Goal: Task Accomplishment & Management: Use online tool/utility

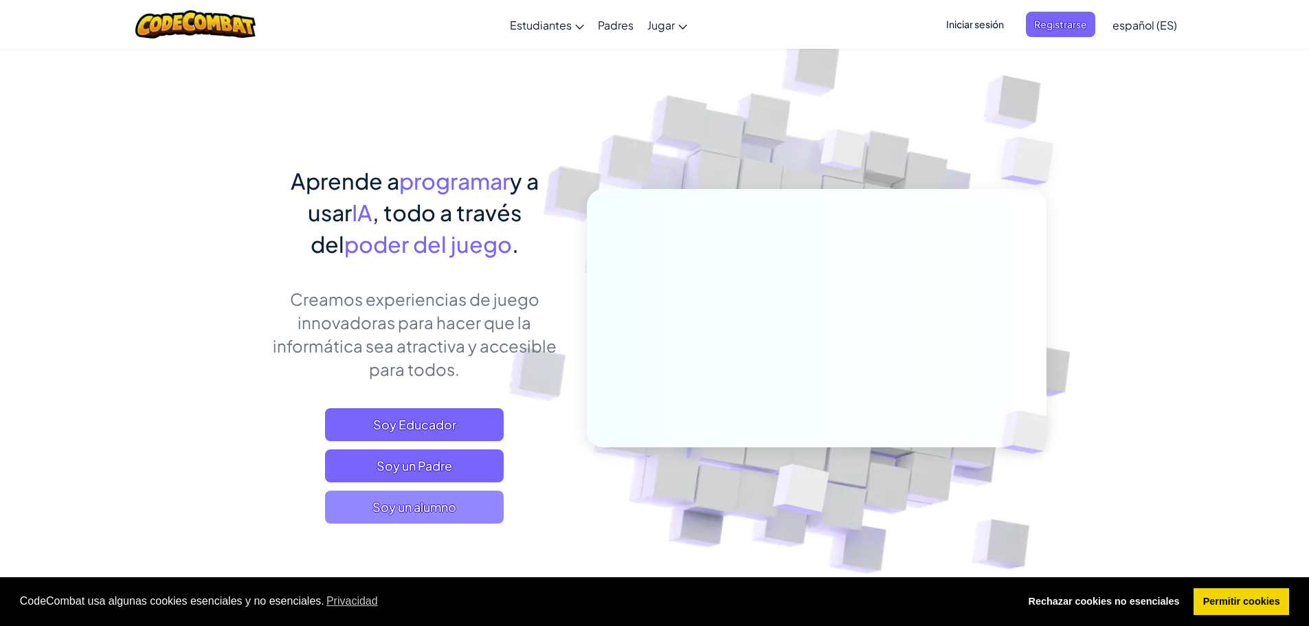
click at [458, 513] on span "Soy un alumno" at bounding box center [414, 507] width 179 height 33
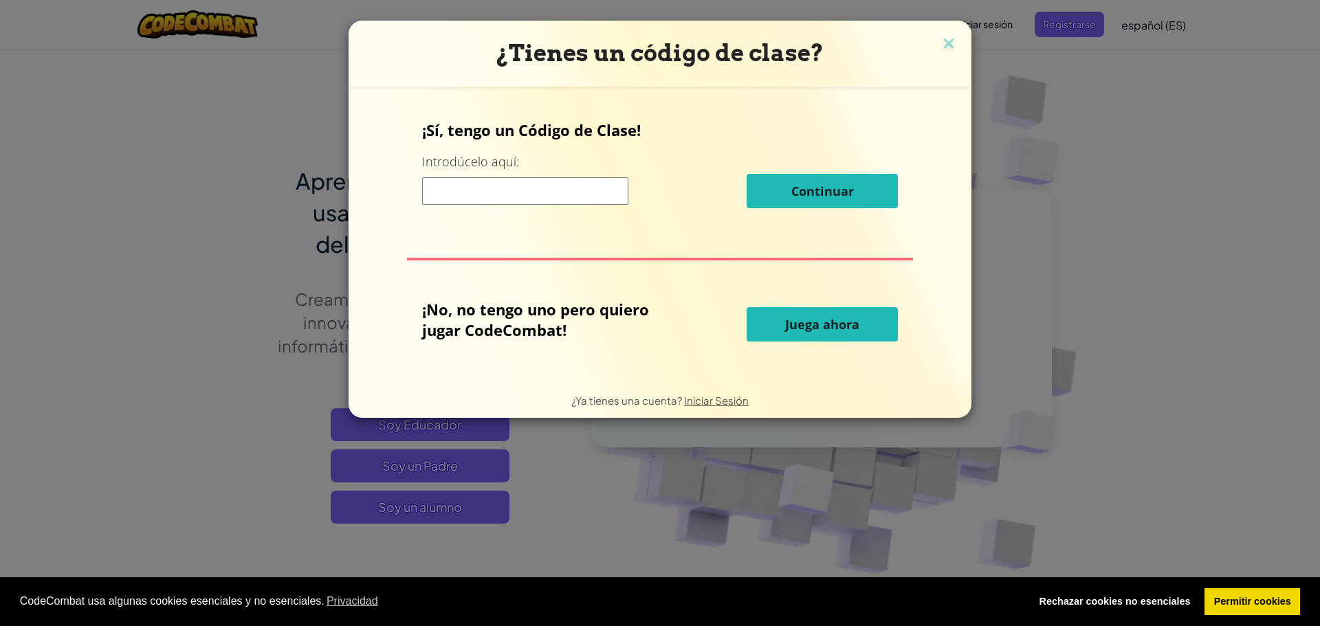
click at [820, 330] on span "Juega ahora" at bounding box center [822, 324] width 74 height 16
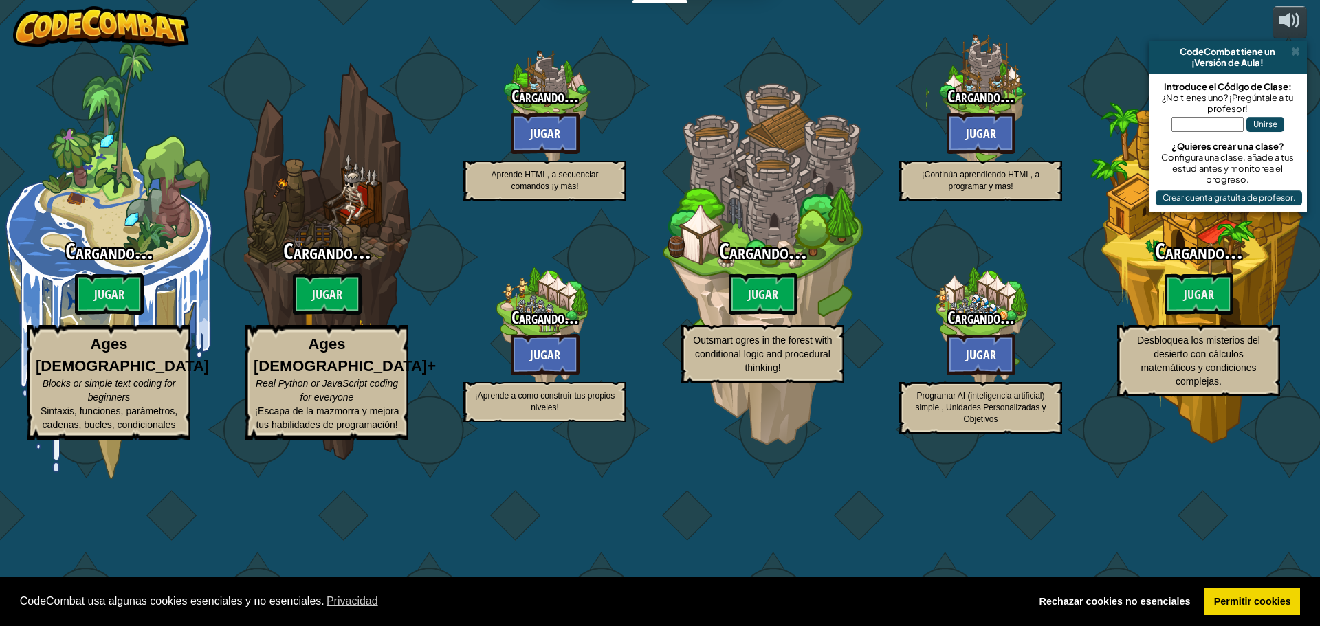
select select "es-ES"
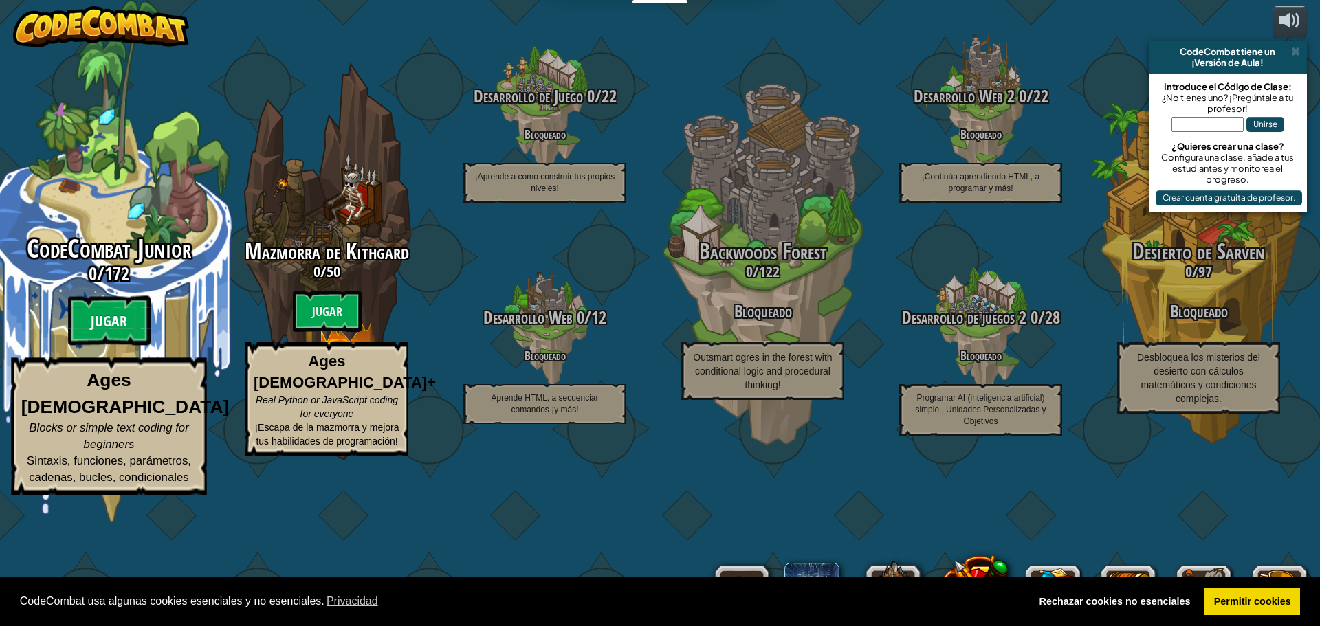
click at [111, 346] on btn "Jugar" at bounding box center [109, 320] width 82 height 49
select select "es-ES"
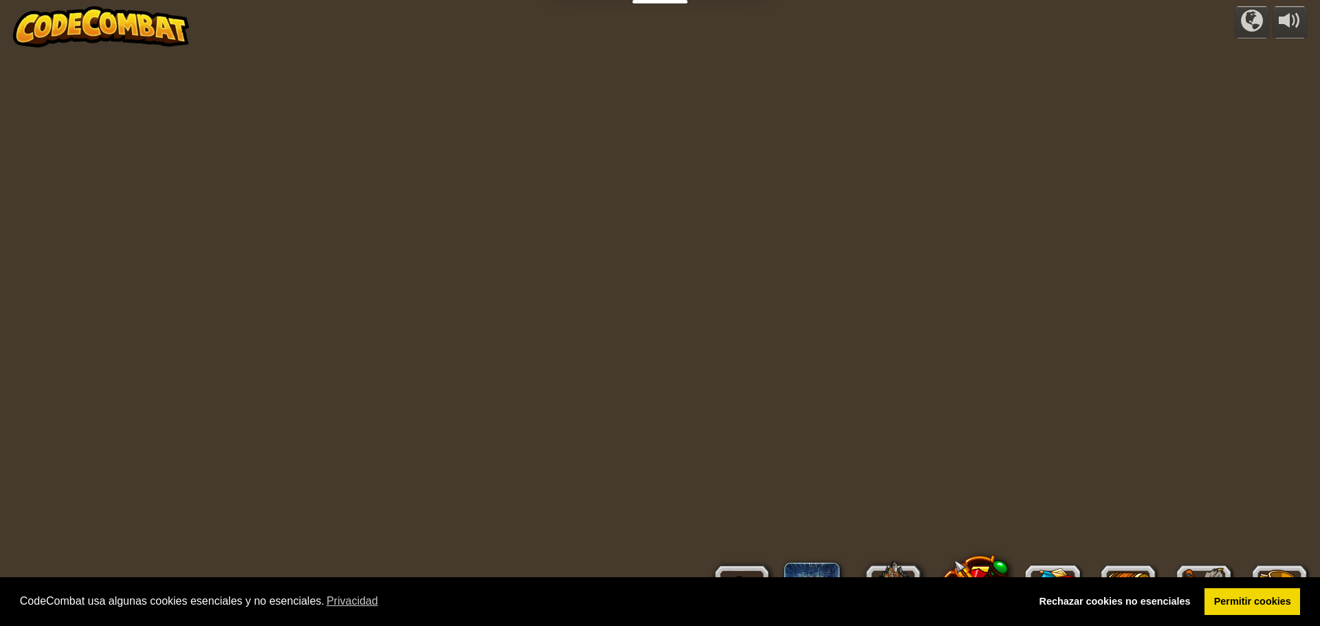
select select "es-ES"
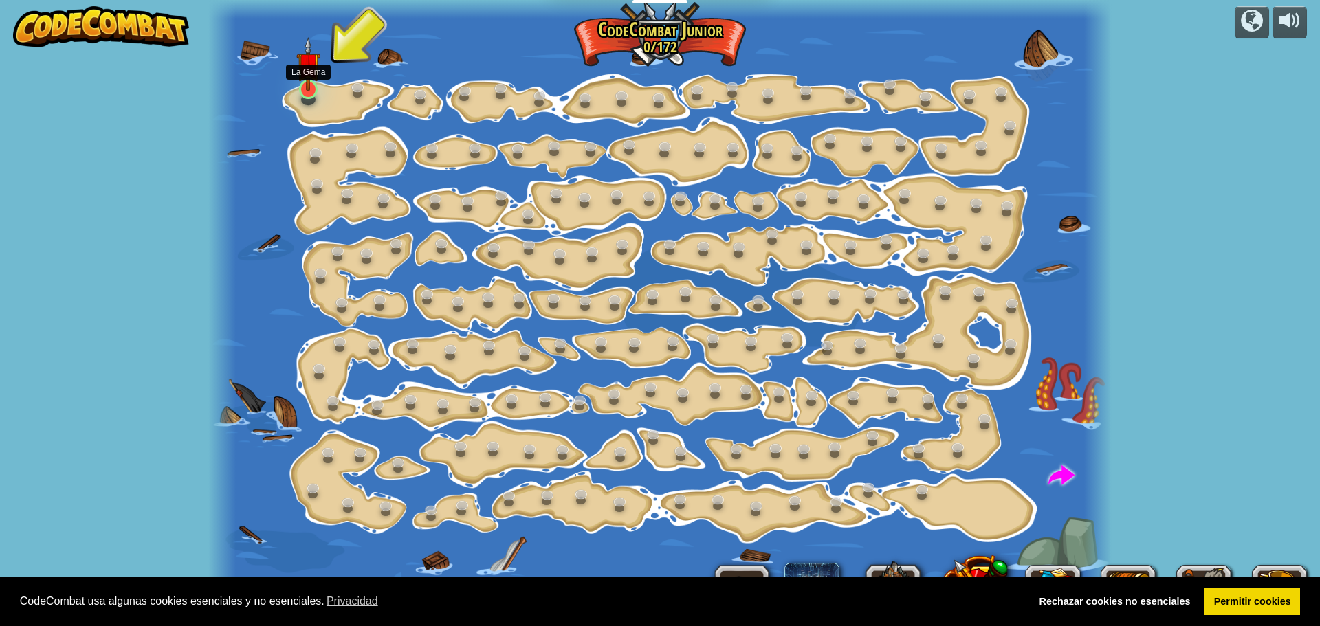
click at [309, 88] on img at bounding box center [307, 64] width 23 height 54
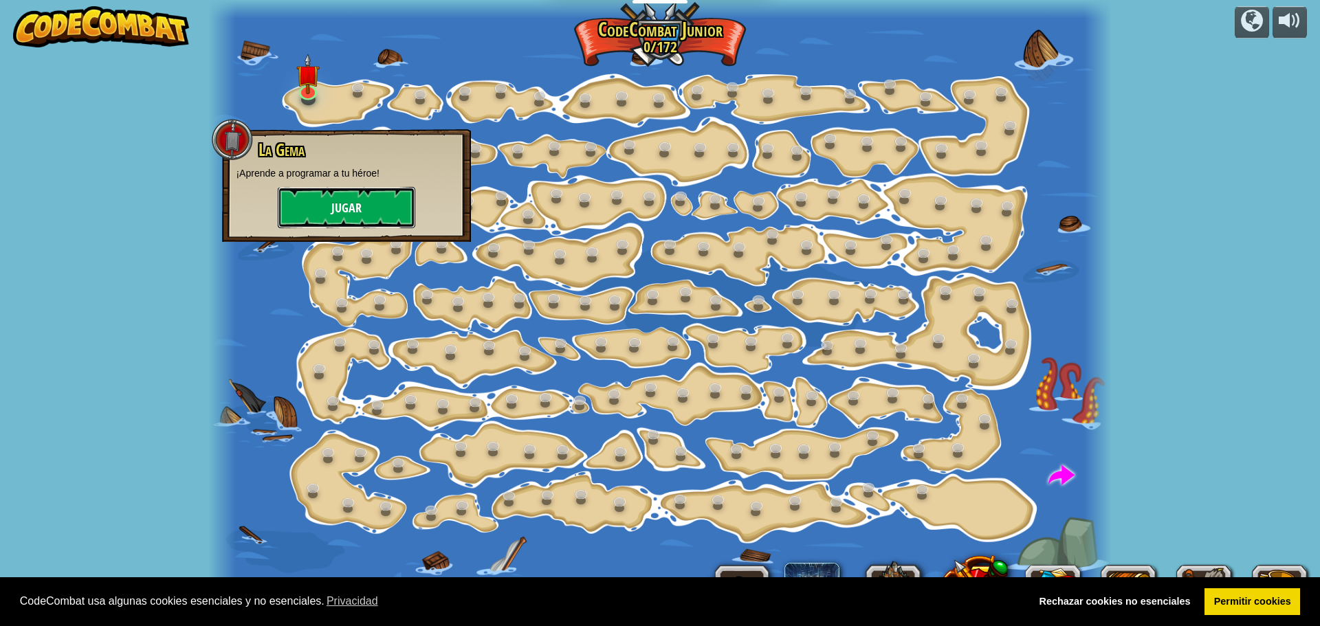
click at [357, 211] on button "Jugar" at bounding box center [346, 207] width 137 height 41
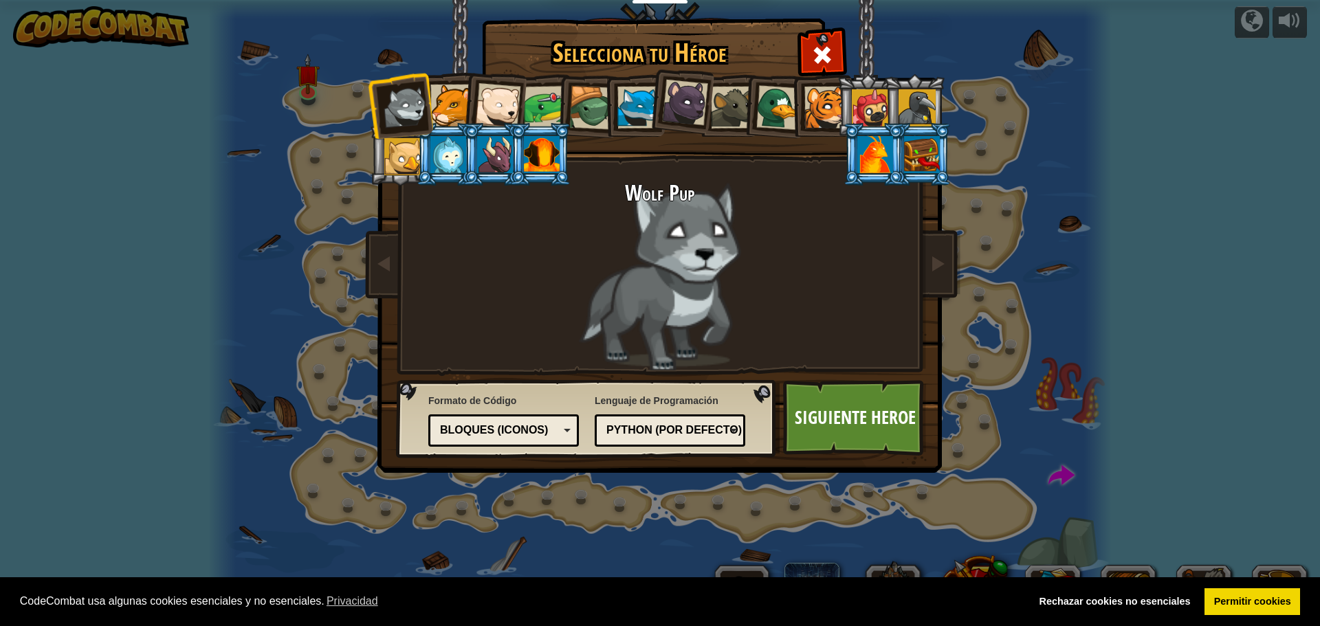
click at [529, 430] on div "Bloques (iconos)" at bounding box center [499, 431] width 119 height 16
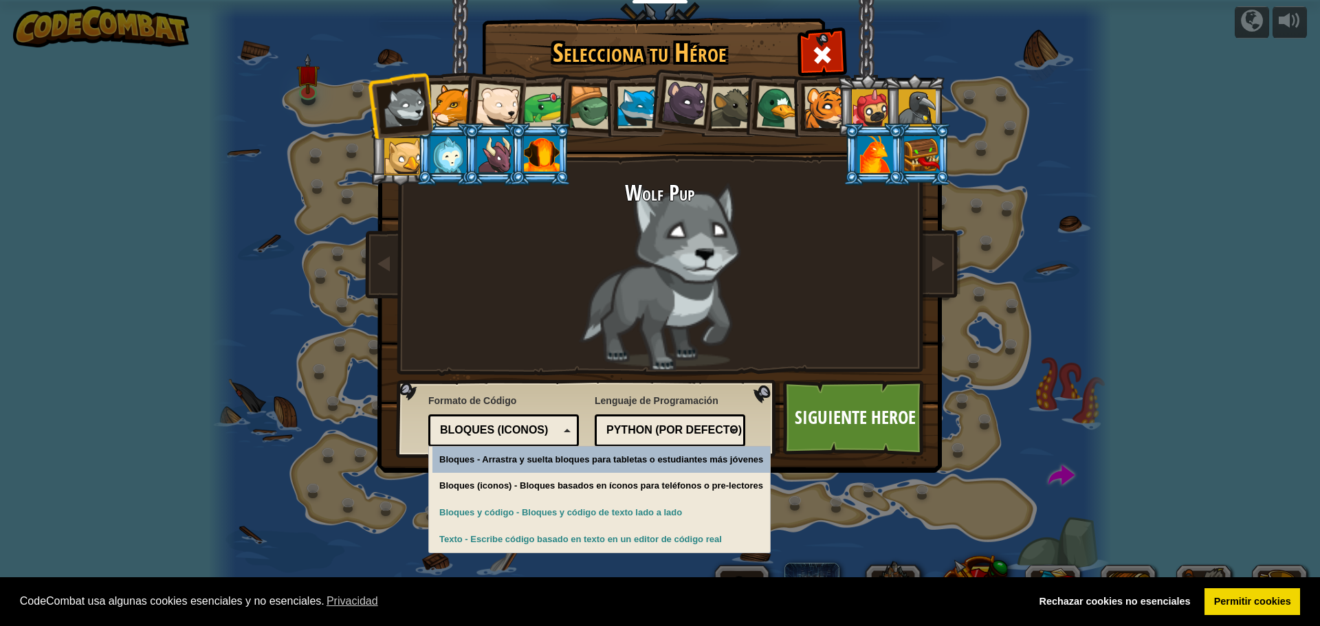
click at [707, 439] on div "Python (Por defecto)" at bounding box center [669, 430] width 133 height 21
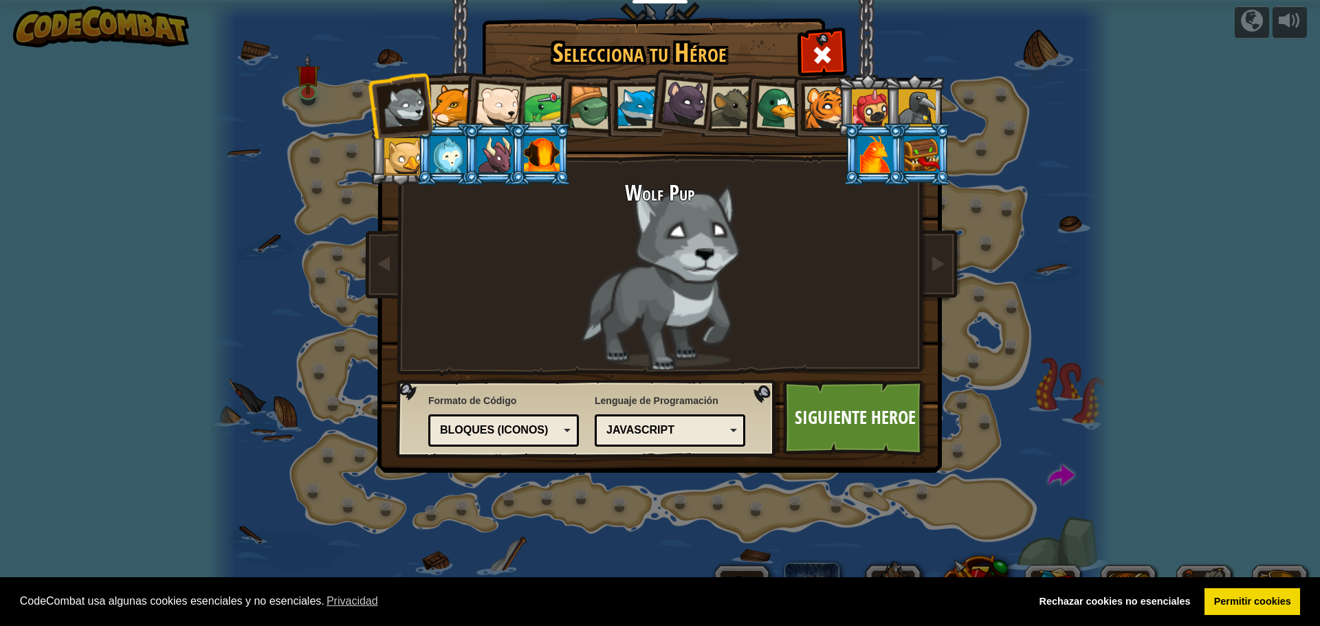
click at [519, 428] on div "Bloques (iconos)" at bounding box center [499, 431] width 119 height 16
drag, startPoint x: 723, startPoint y: 275, endPoint x: 521, endPoint y: 169, distance: 228.1
click at [603, 292] on div "Wolf Pup" at bounding box center [659, 275] width 515 height 189
click at [447, 89] on div at bounding box center [451, 106] width 42 height 42
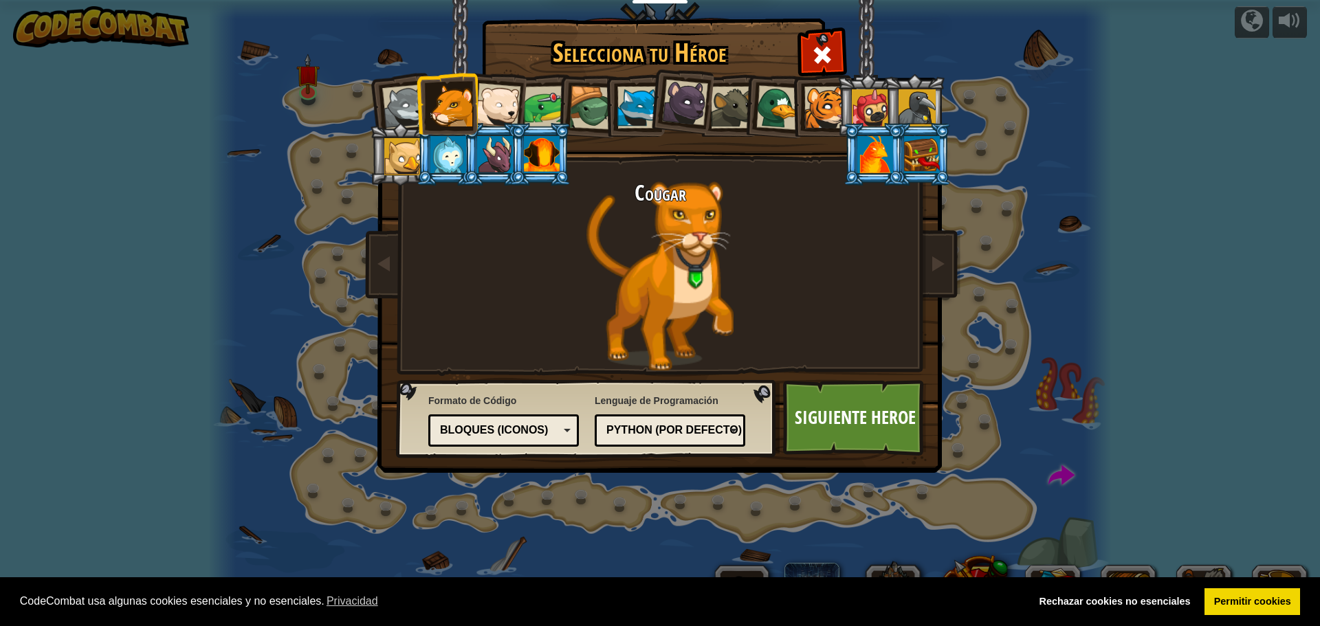
click at [511, 96] on div at bounding box center [497, 105] width 45 height 45
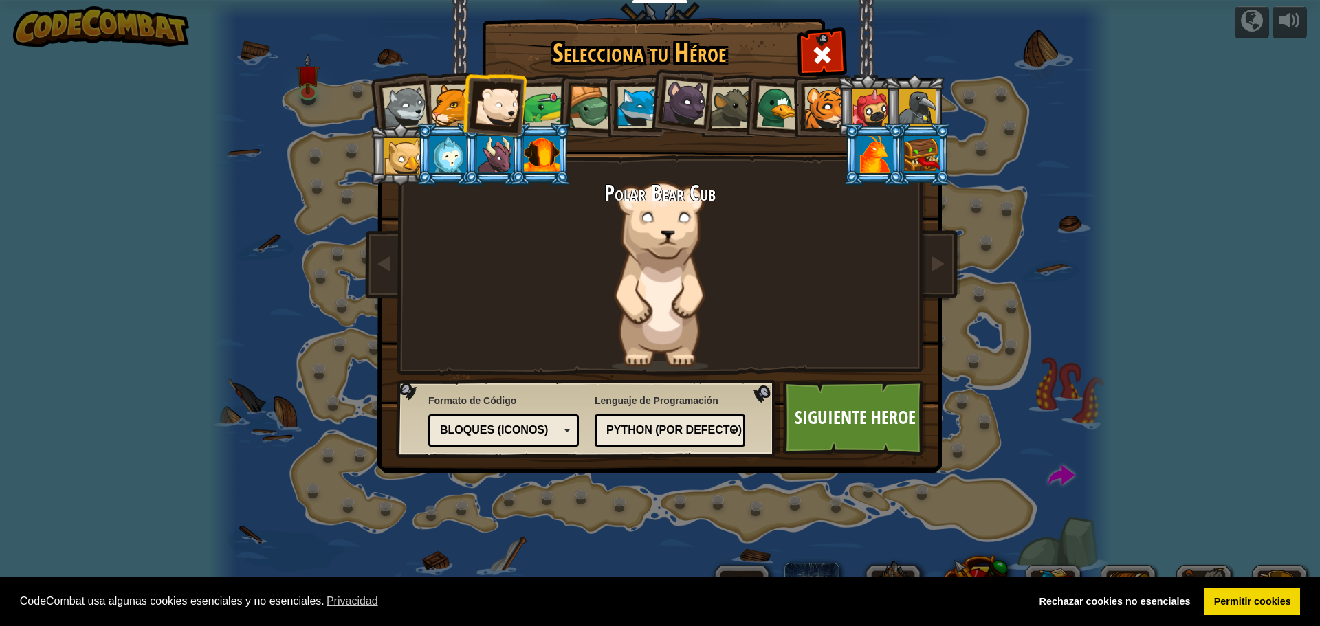
click at [460, 104] on div at bounding box center [451, 106] width 42 height 42
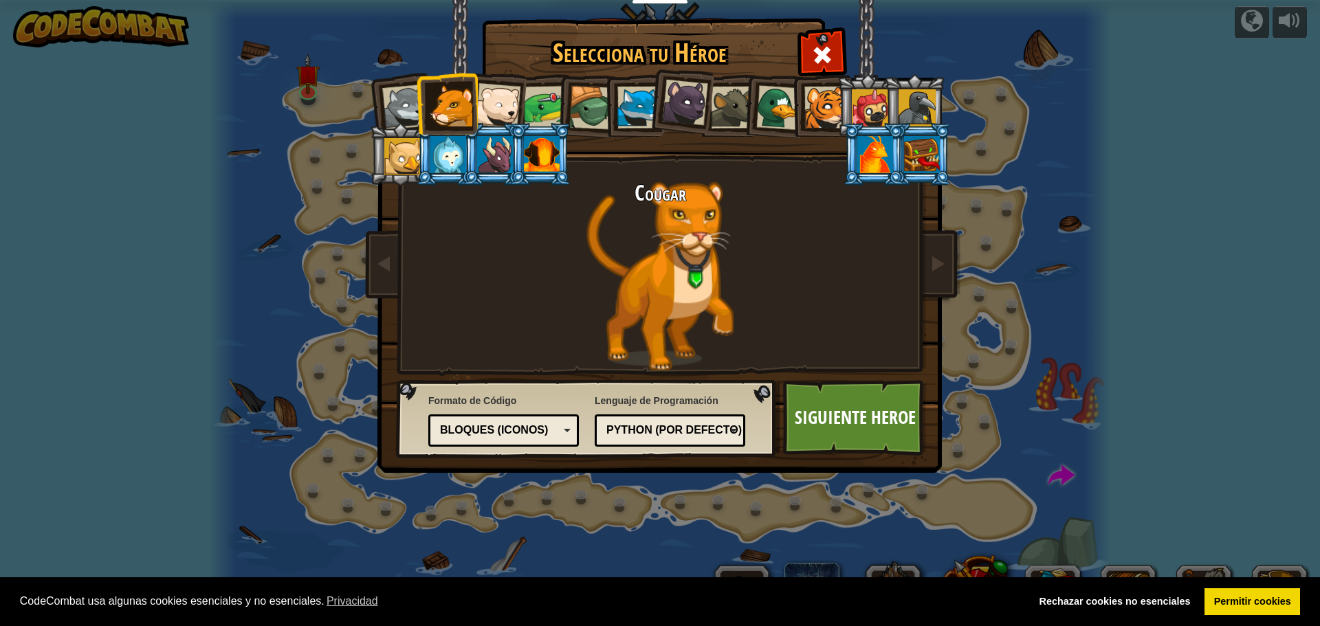
click at [518, 432] on div "Bloques (iconos)" at bounding box center [499, 431] width 119 height 16
click at [704, 434] on div "Python (Por defecto)" at bounding box center [665, 431] width 119 height 16
click at [1256, 604] on link "Permitir cookies" at bounding box center [1252, 601] width 96 height 27
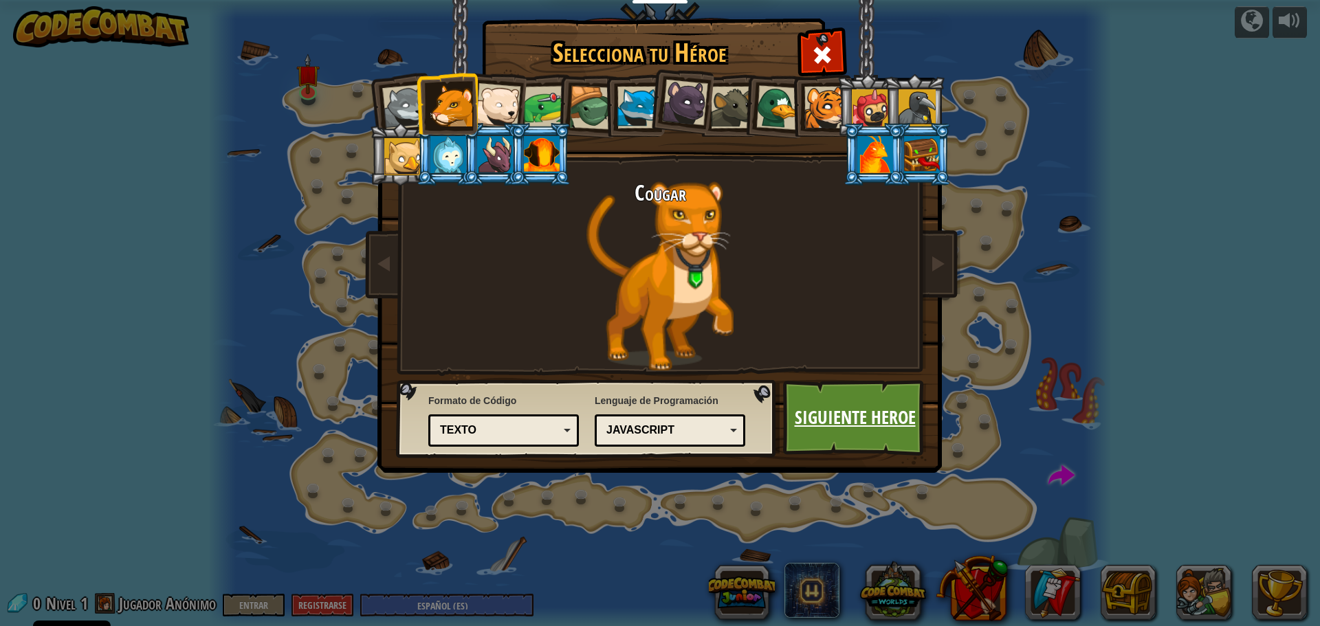
click at [876, 414] on link "Siguiente Heroe" at bounding box center [855, 418] width 144 height 76
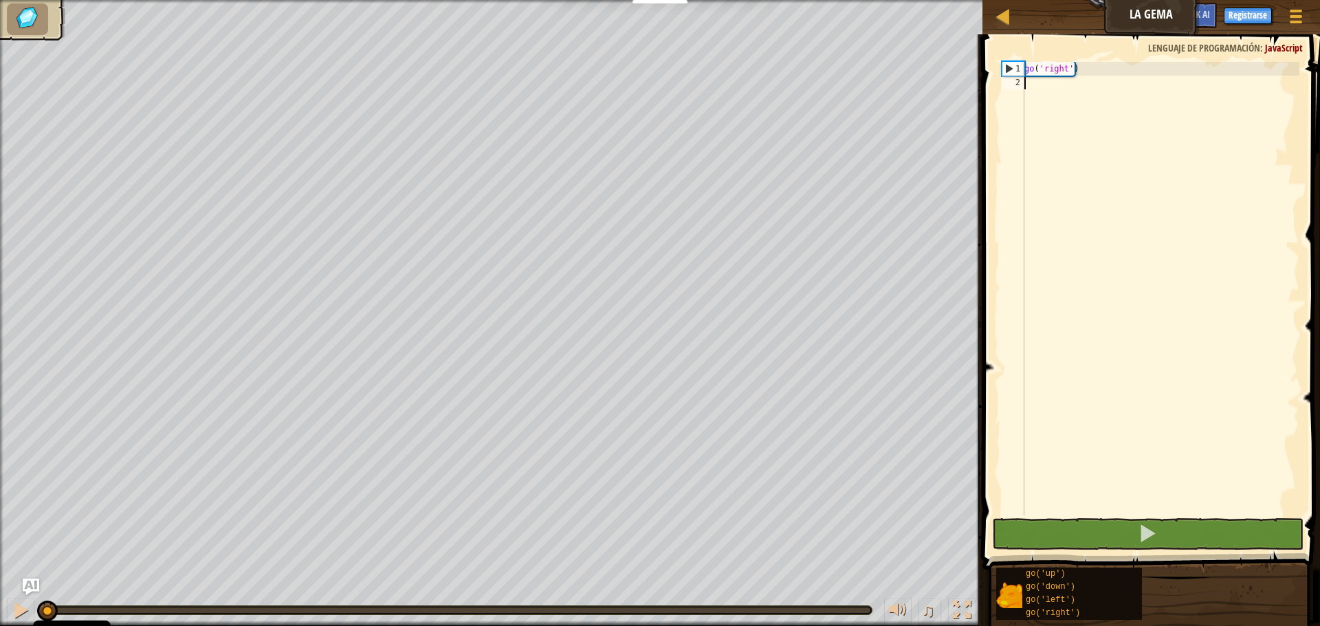
click at [1121, 233] on div "go ( 'right' )" at bounding box center [1160, 302] width 278 height 481
click at [1038, 72] on div "go ( 'right' )" at bounding box center [1160, 302] width 278 height 481
type textarea "go('right')"
drag, startPoint x: 1049, startPoint y: 71, endPoint x: 1001, endPoint y: 71, distance: 48.1
click at [1001, 71] on div "go('right') 1 2 go ( 'right' ) הההההההההההההההההההההההההההההההההההההההההההההההה…" at bounding box center [1149, 289] width 300 height 454
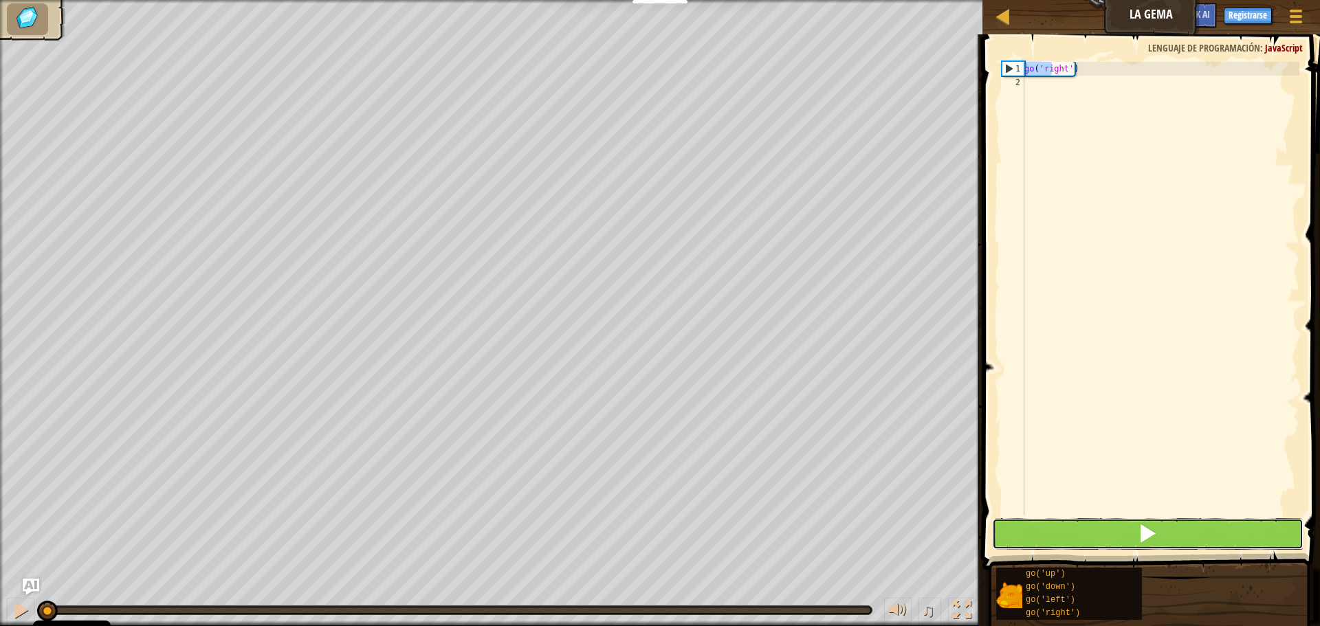
click at [1143, 533] on span at bounding box center [1146, 533] width 19 height 19
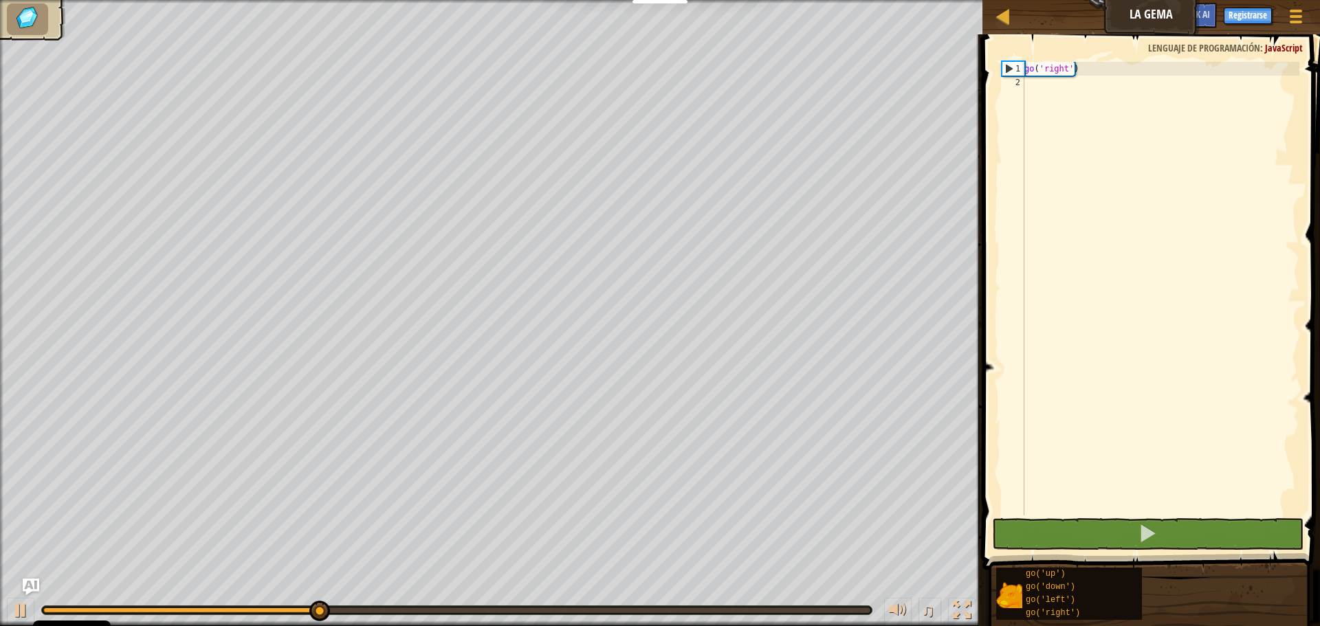
click at [1039, 82] on div "go ( 'right' )" at bounding box center [1160, 302] width 278 height 481
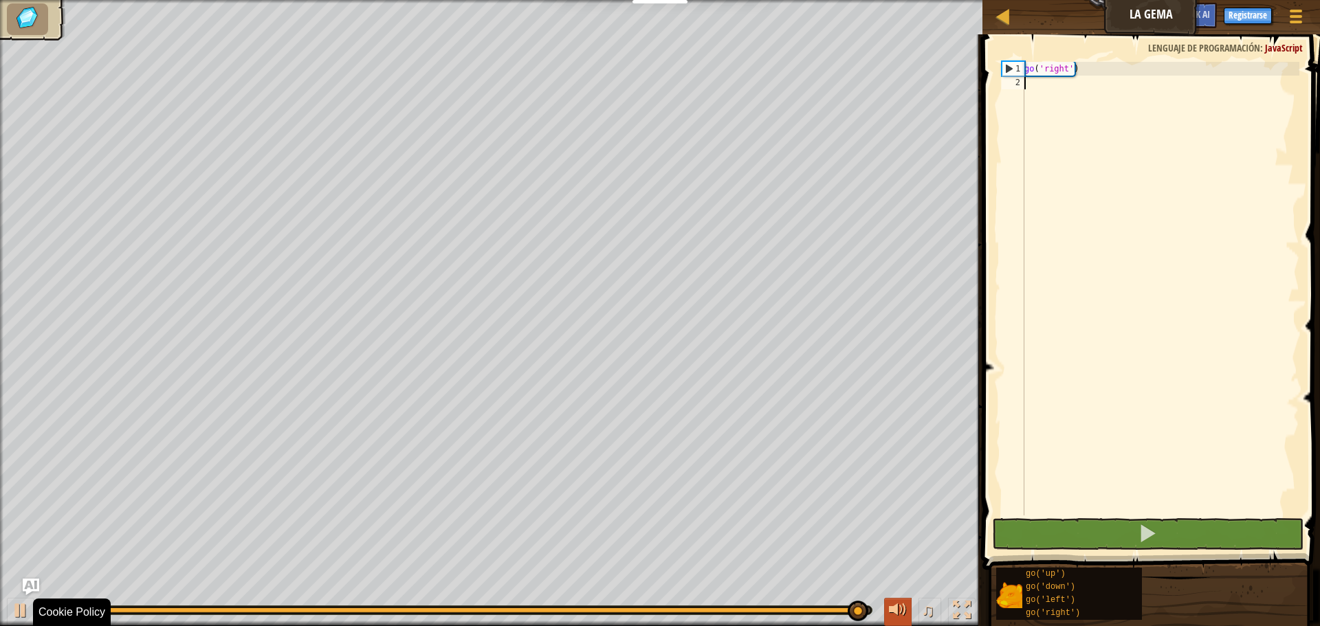
click at [895, 612] on div at bounding box center [898, 610] width 18 height 18
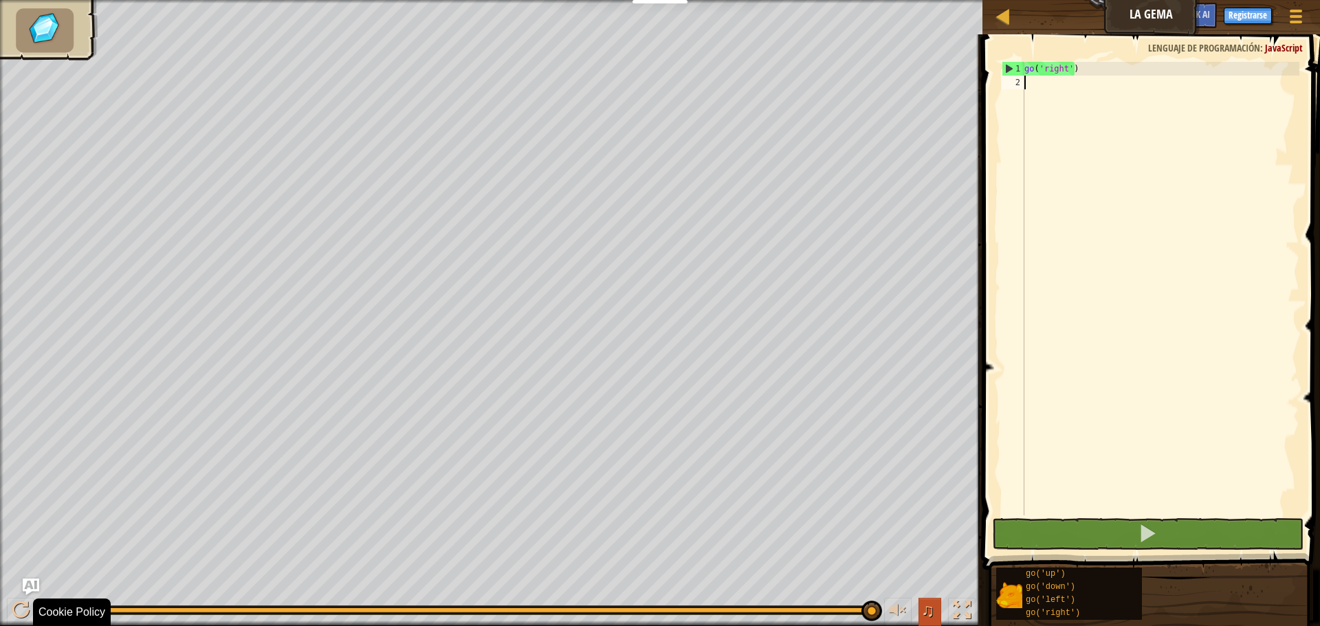
click at [929, 614] on span "♫" at bounding box center [928, 610] width 14 height 21
click at [931, 608] on span "♫" at bounding box center [928, 610] width 14 height 21
click at [903, 612] on div at bounding box center [898, 610] width 18 height 18
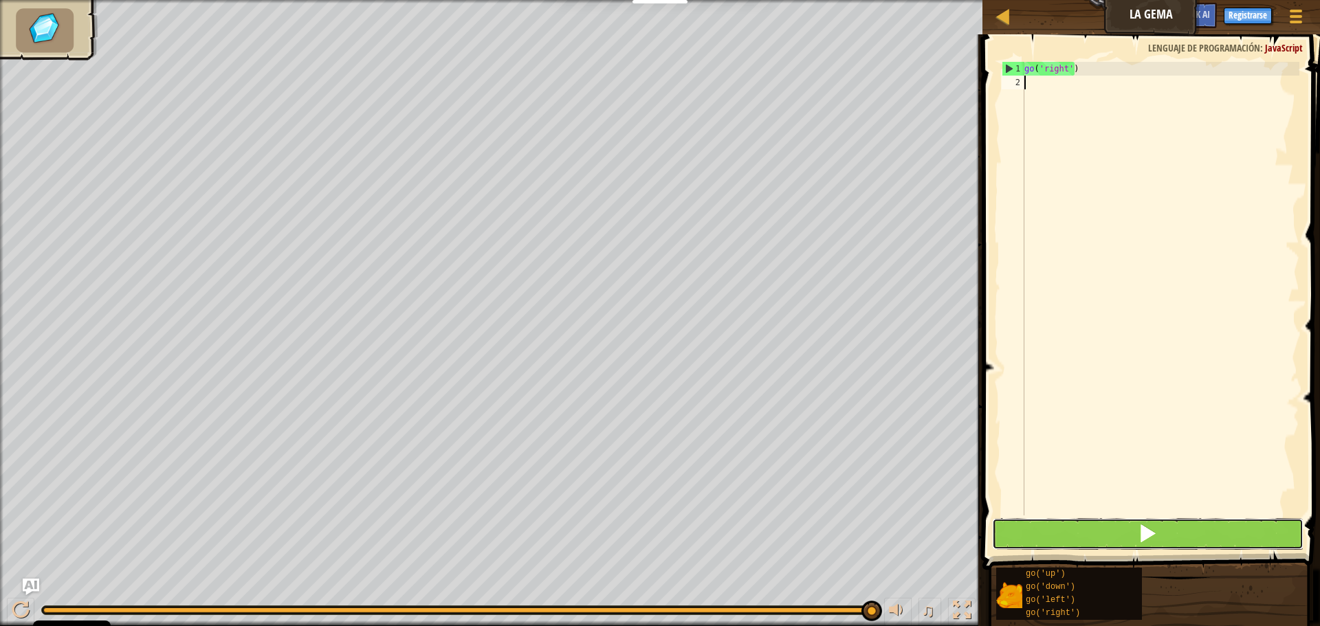
click at [1067, 526] on button at bounding box center [1147, 534] width 311 height 32
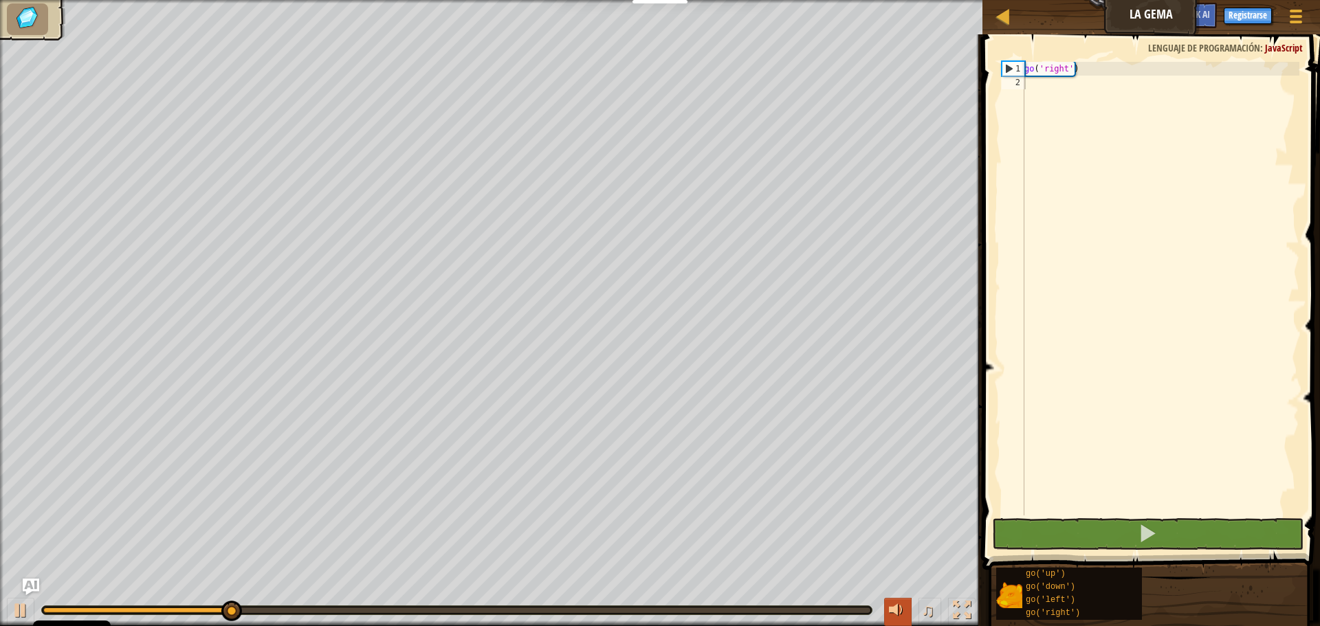
click at [894, 608] on div at bounding box center [898, 610] width 18 height 18
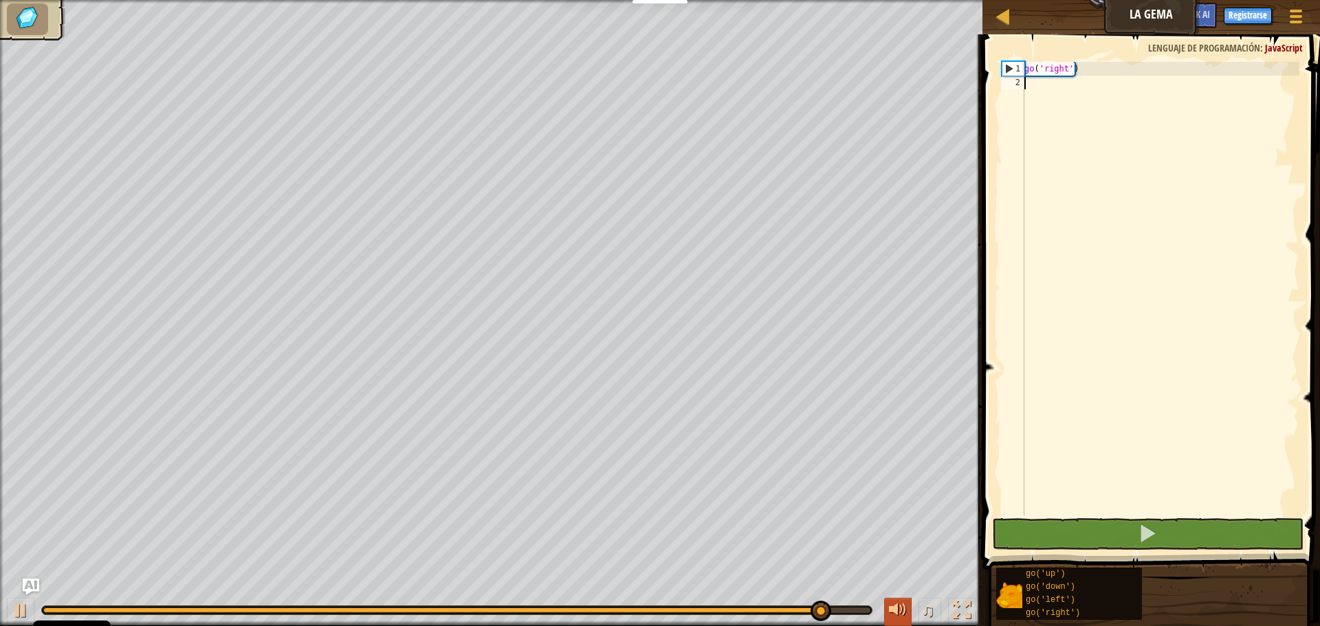
click at [893, 608] on div at bounding box center [898, 610] width 18 height 18
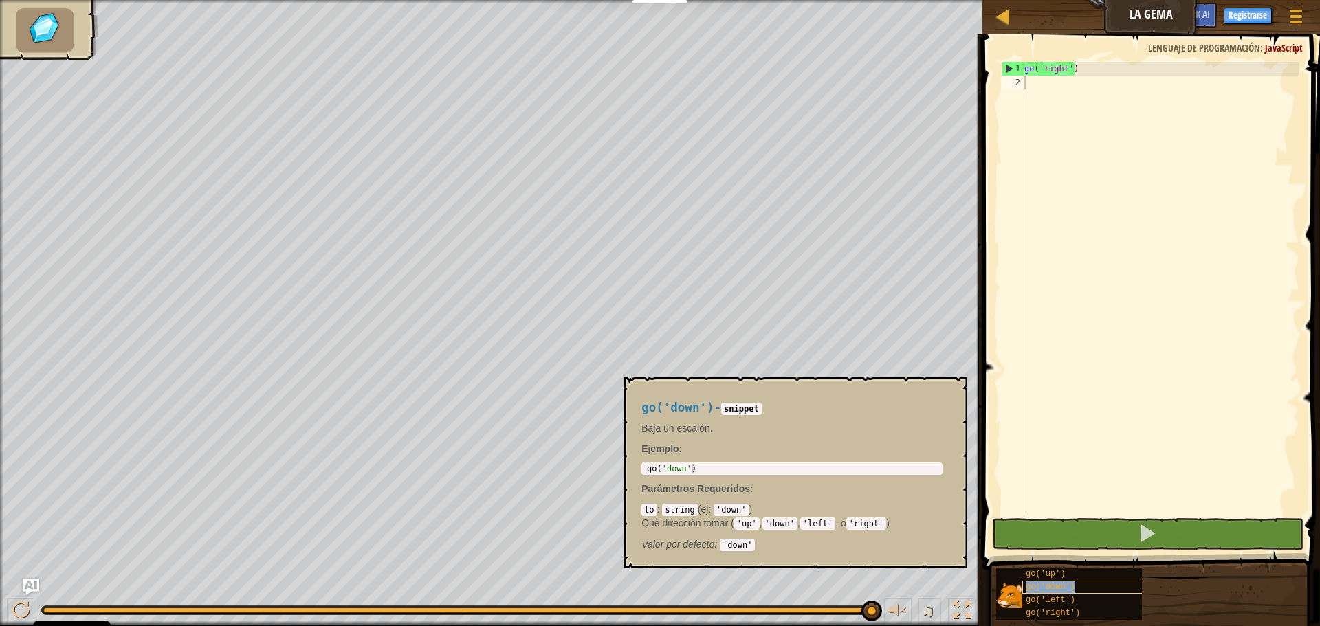
click at [1041, 588] on span "go('down')" at bounding box center [1049, 587] width 49 height 10
click at [1047, 587] on span "go('down')" at bounding box center [1049, 587] width 49 height 10
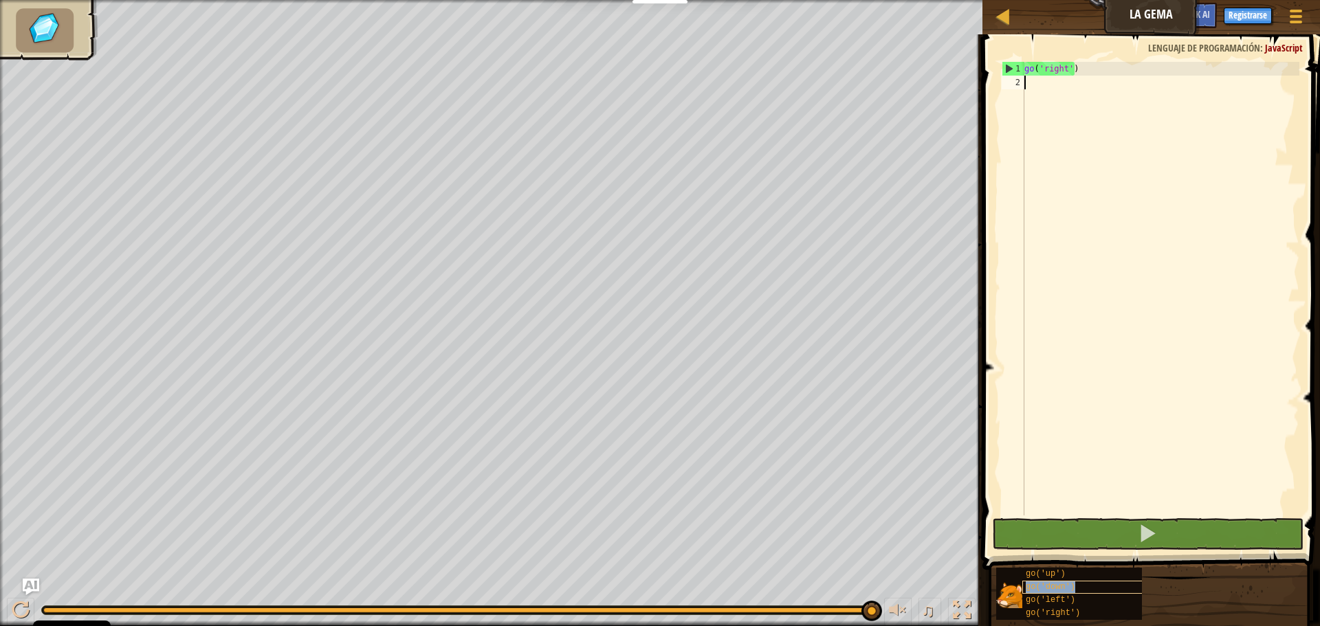
click at [1047, 587] on span "go('down')" at bounding box center [1049, 587] width 49 height 10
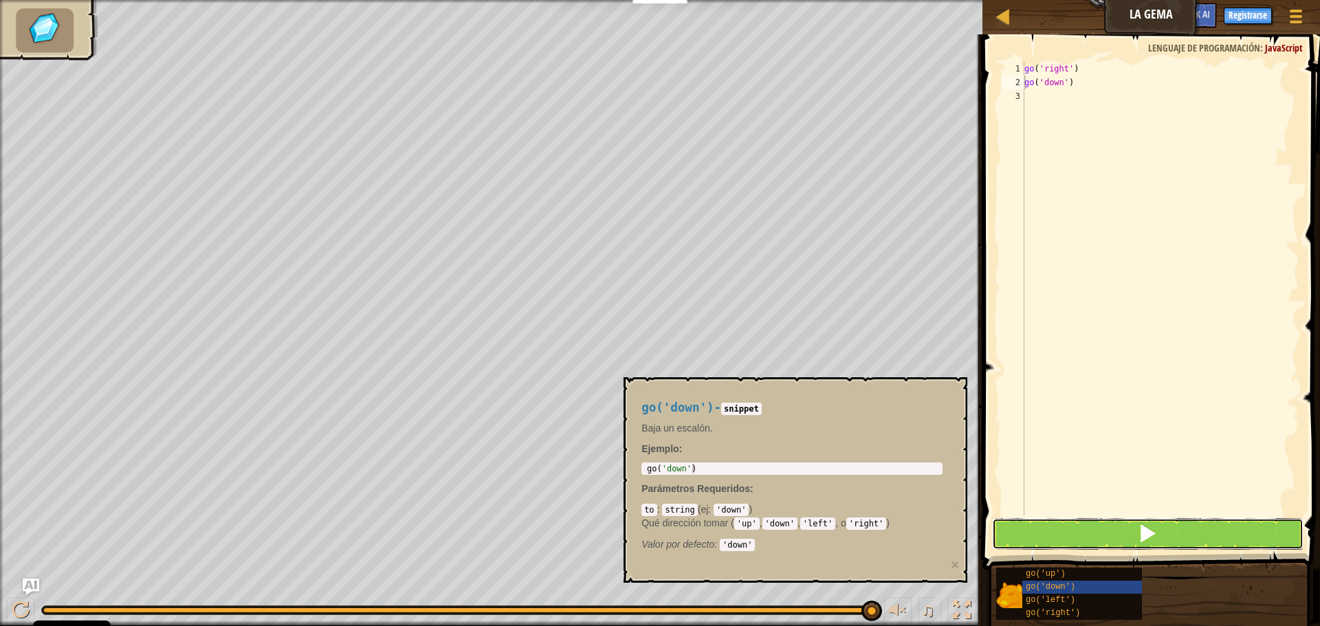
click at [1144, 537] on span at bounding box center [1146, 533] width 19 height 19
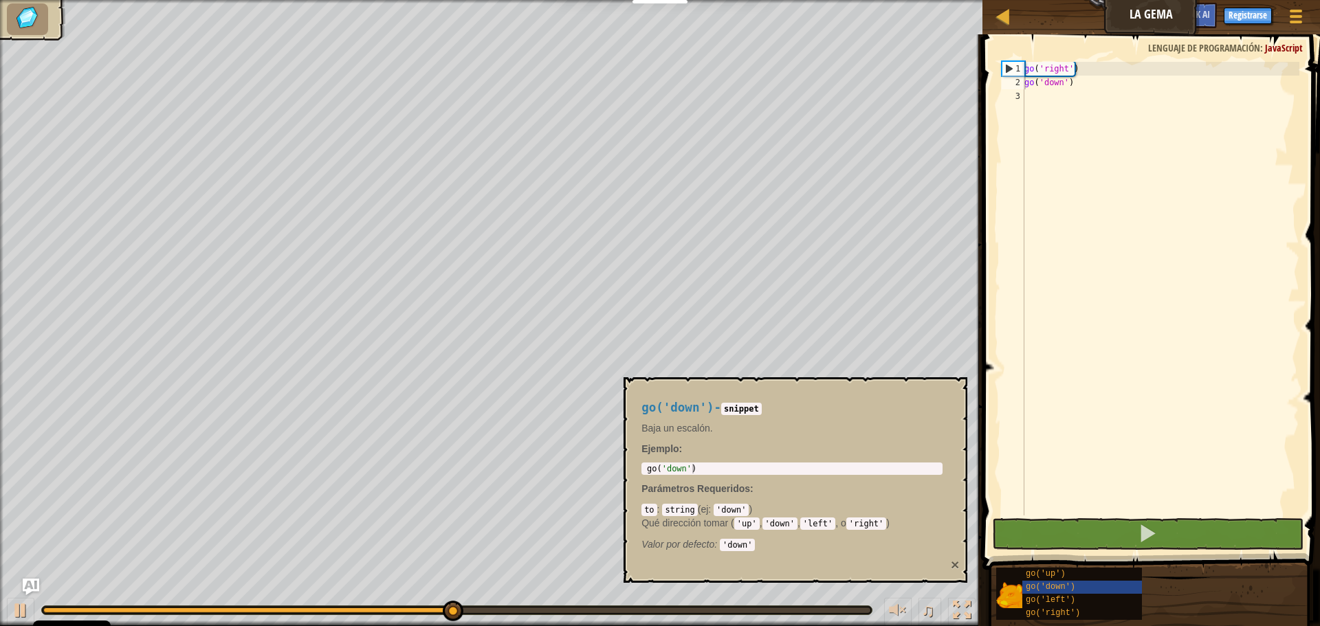
click at [956, 564] on button "×" at bounding box center [955, 564] width 8 height 14
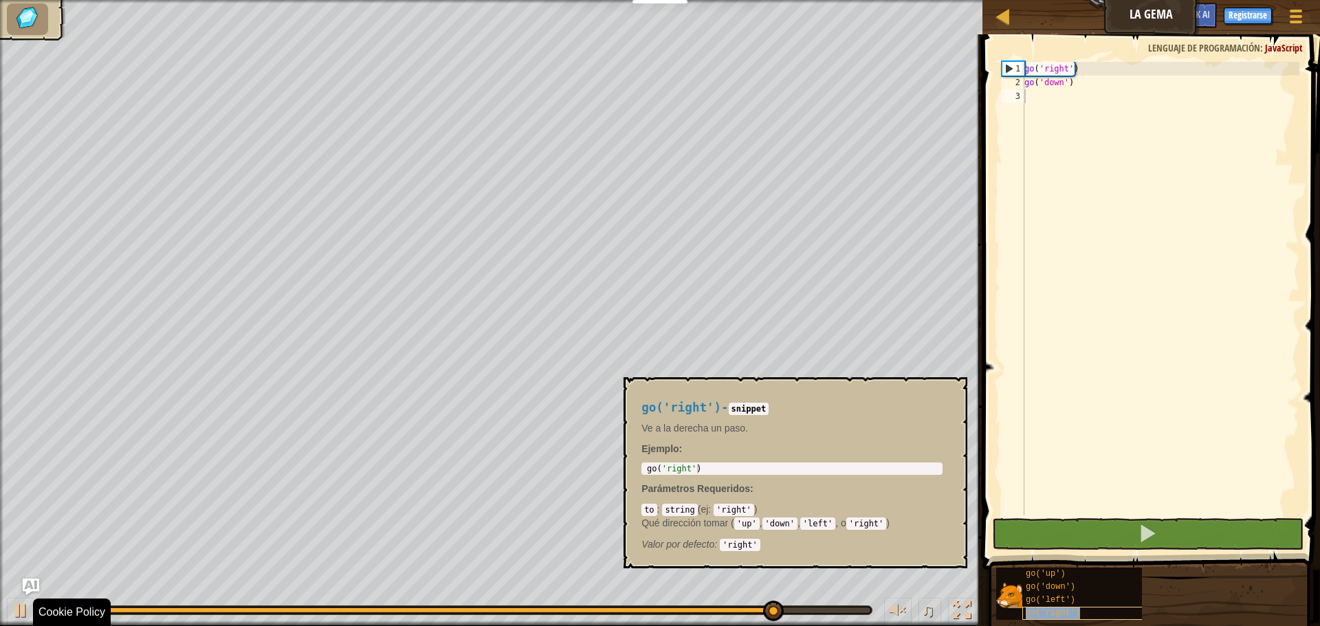
type textarea "go('right')"
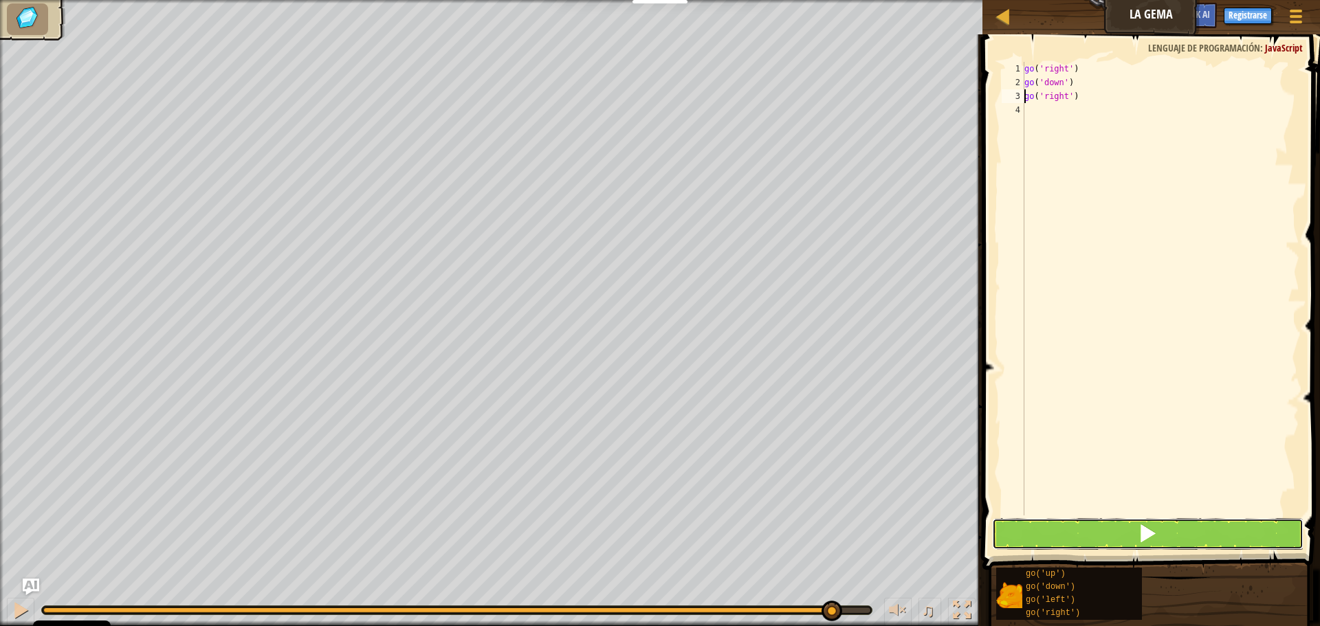
click at [1126, 539] on button at bounding box center [1147, 534] width 311 height 32
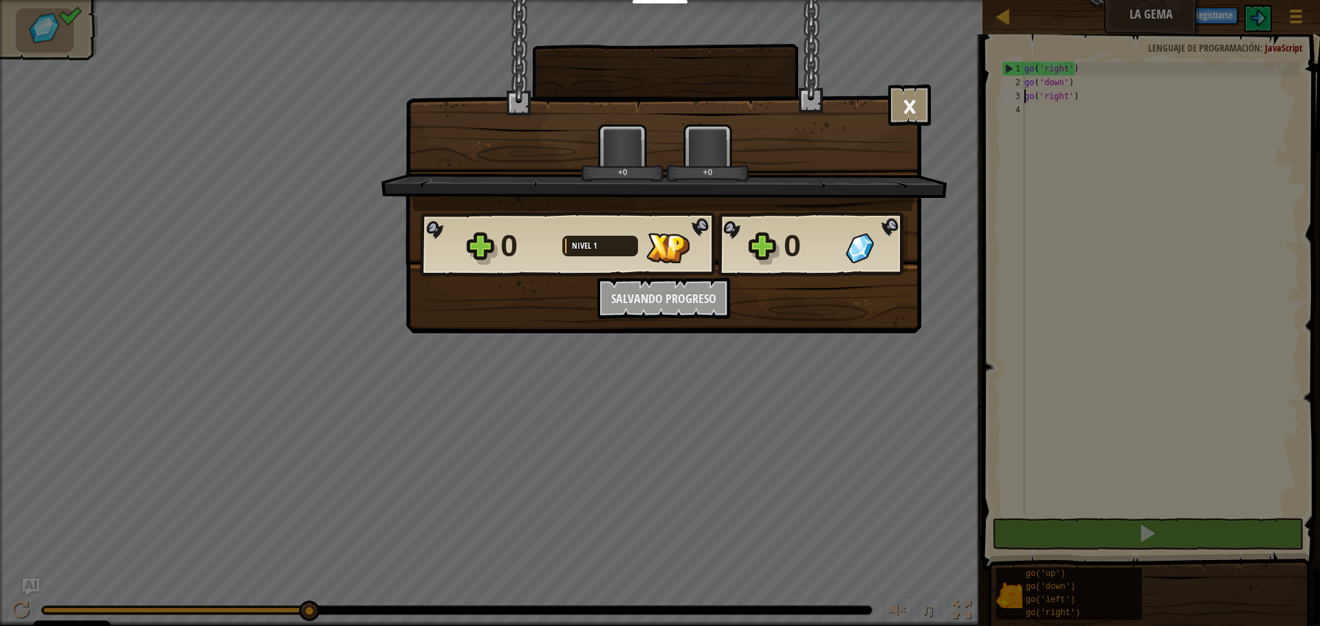
scroll to position [6, 1]
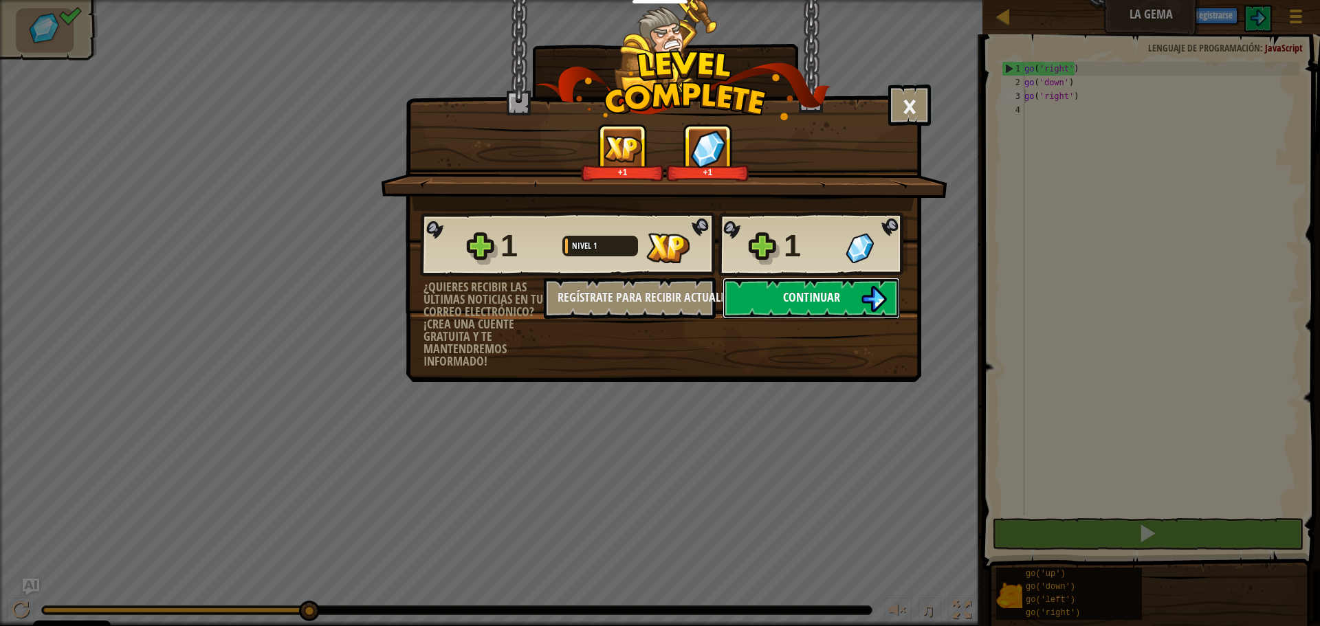
click at [781, 301] on button "Continuar" at bounding box center [810, 298] width 177 height 41
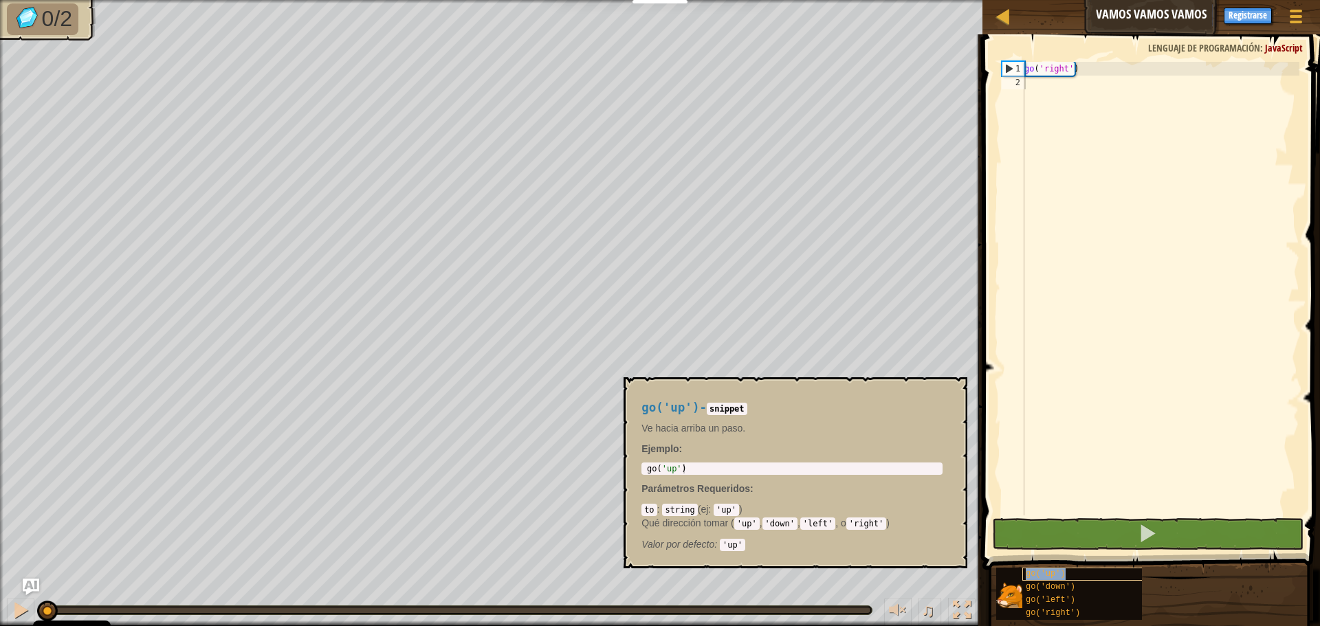
click at [1062, 570] on div "go('up')" at bounding box center [1088, 574] width 132 height 13
click at [1060, 572] on span "go('up')" at bounding box center [1045, 574] width 40 height 10
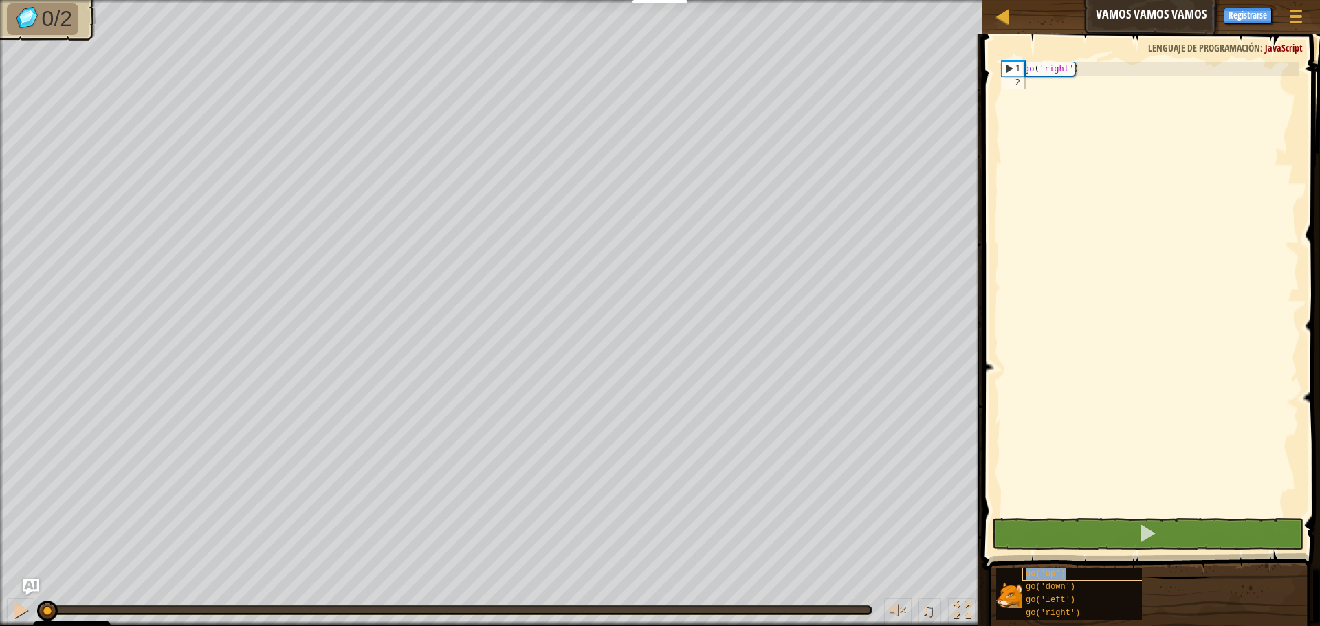
click at [1060, 572] on span "go('up')" at bounding box center [1045, 574] width 40 height 10
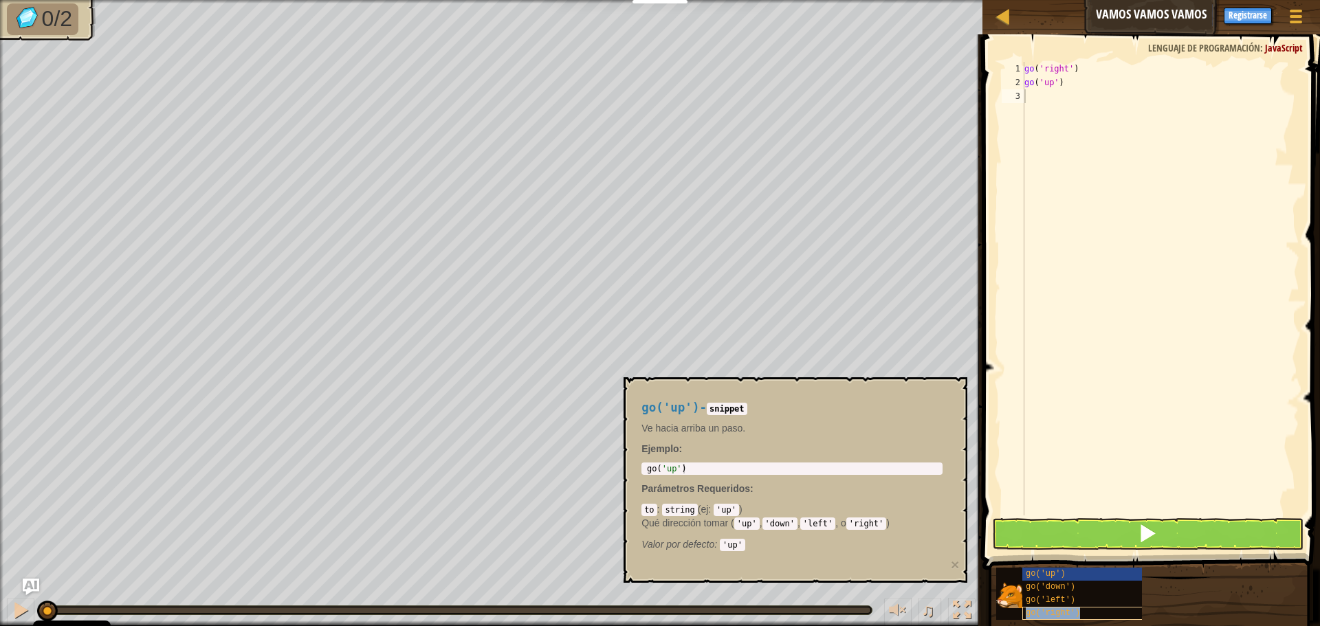
type textarea "go('right')"
click at [1120, 533] on button at bounding box center [1147, 534] width 311 height 32
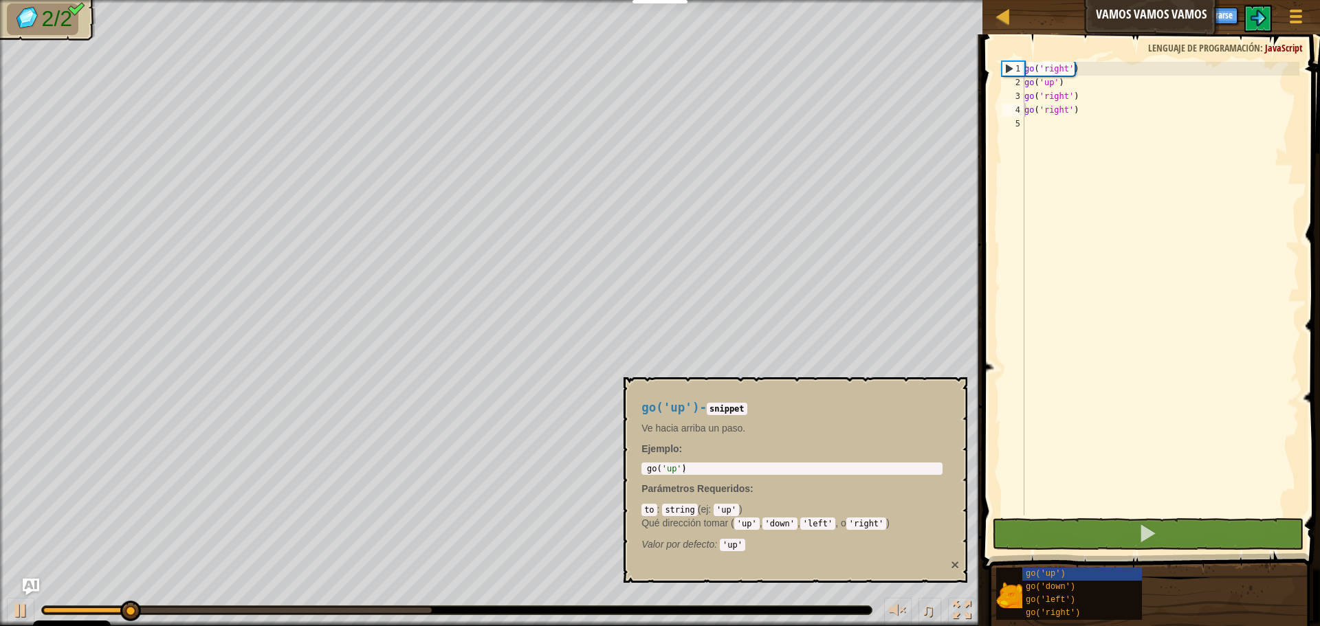
click at [952, 564] on button "×" at bounding box center [955, 564] width 8 height 14
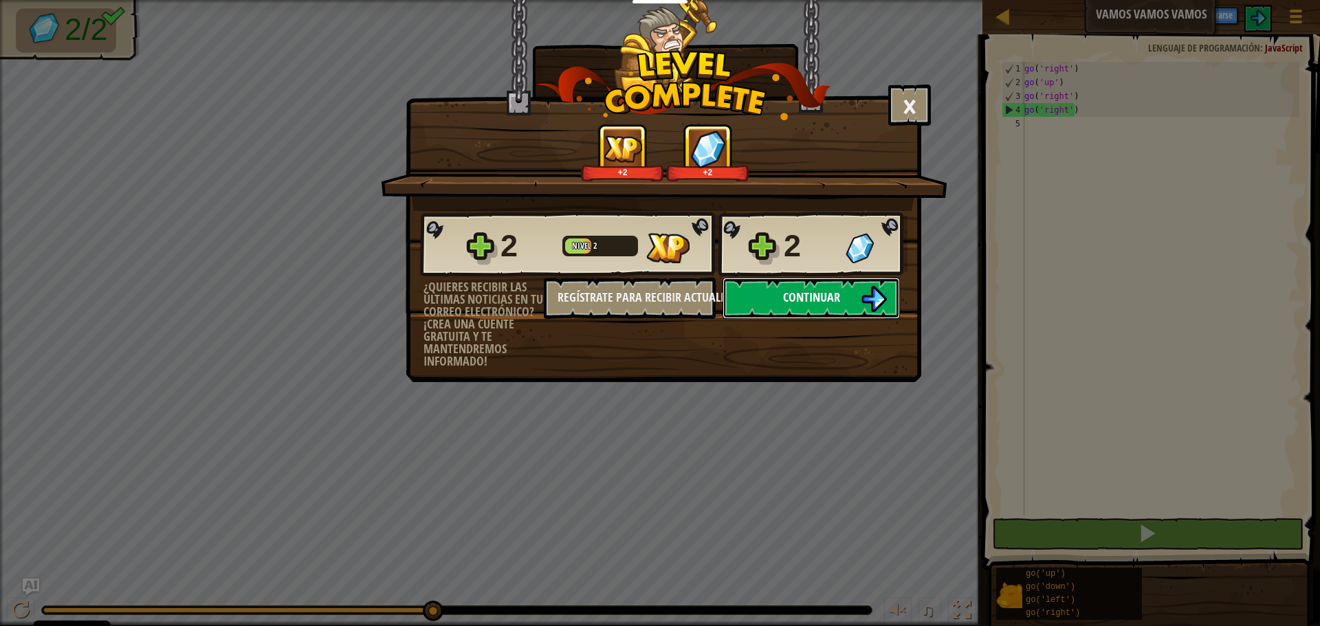
click at [841, 309] on button "Continuar" at bounding box center [810, 298] width 177 height 41
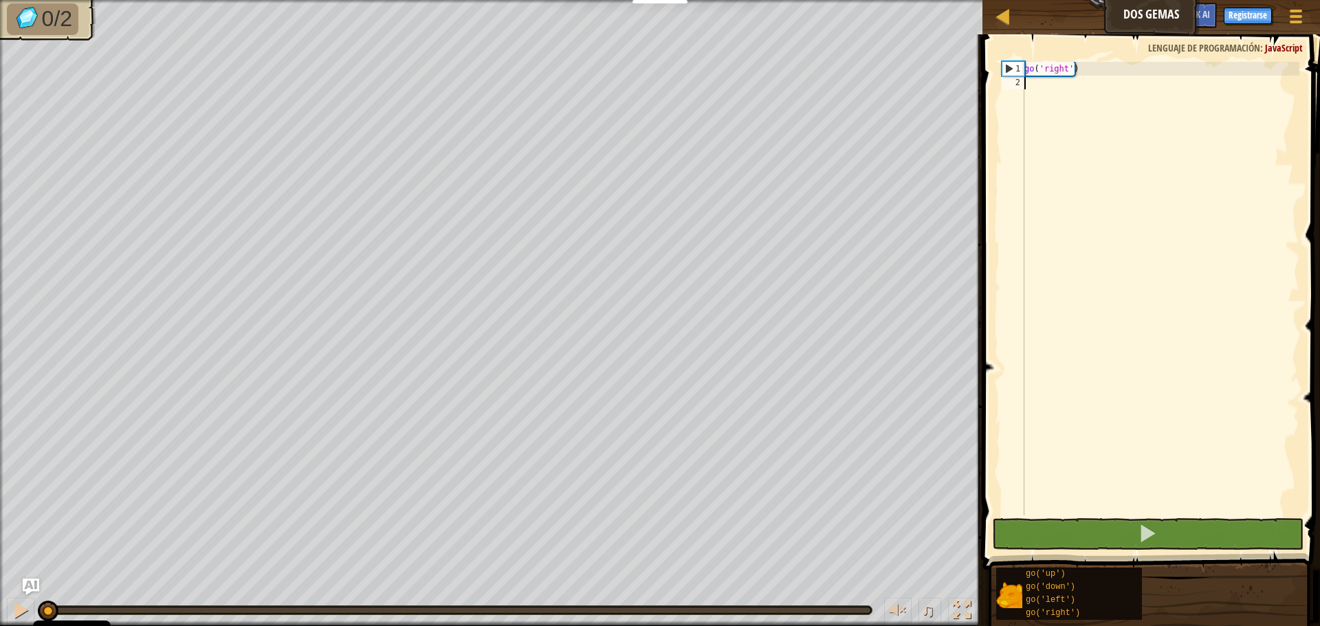
click at [1149, 10] on div "Mapa Dos gemas Menú del Juego Registrarse Ask AI" at bounding box center [1150, 17] width 337 height 34
click at [34, 584] on img "Ask AI" at bounding box center [31, 587] width 18 height 18
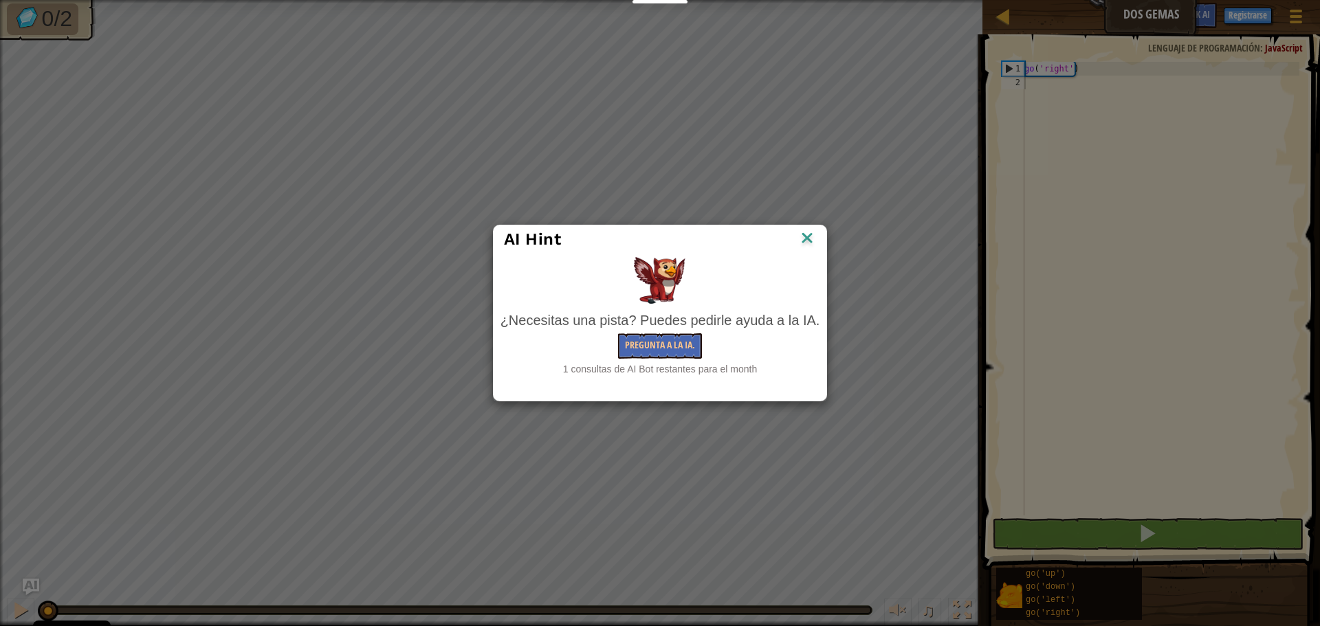
click at [811, 229] on img at bounding box center [807, 239] width 18 height 21
